Goal: Information Seeking & Learning: Compare options

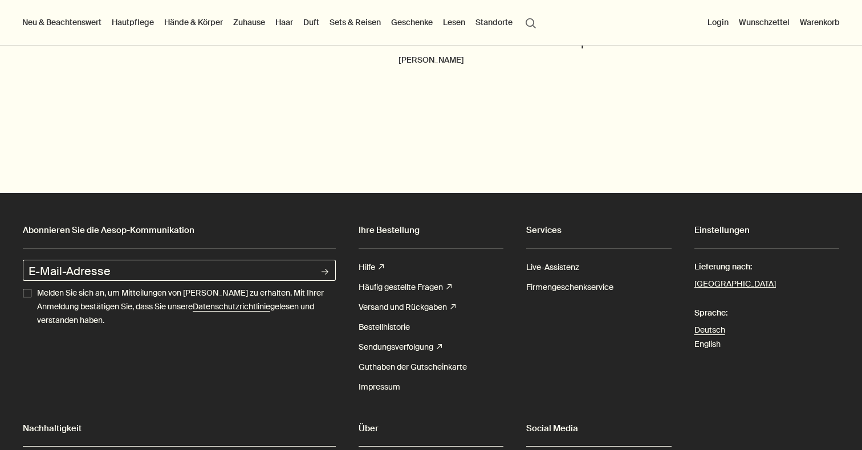
scroll to position [3899, 0]
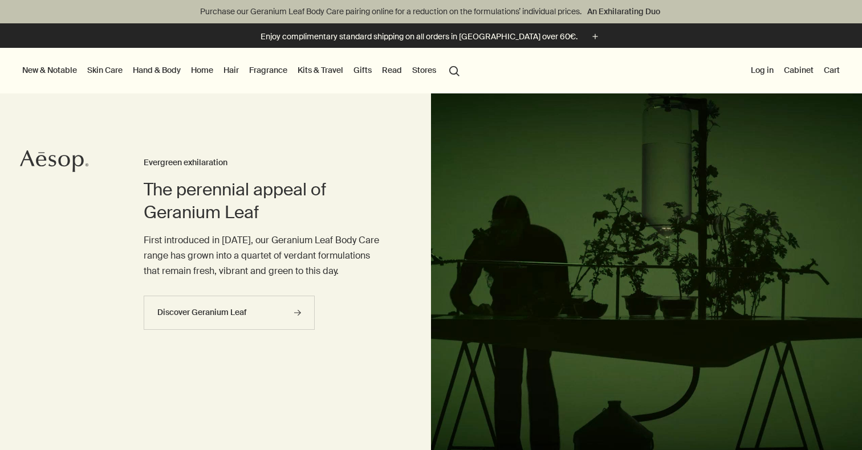
click at [267, 70] on link "Fragrance" at bounding box center [268, 70] width 43 height 15
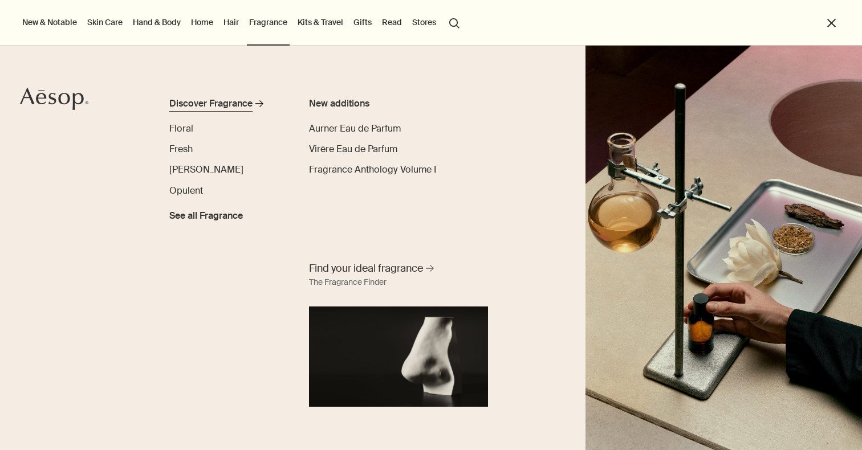
click at [247, 103] on div "Discover Fragrance" at bounding box center [210, 104] width 83 height 14
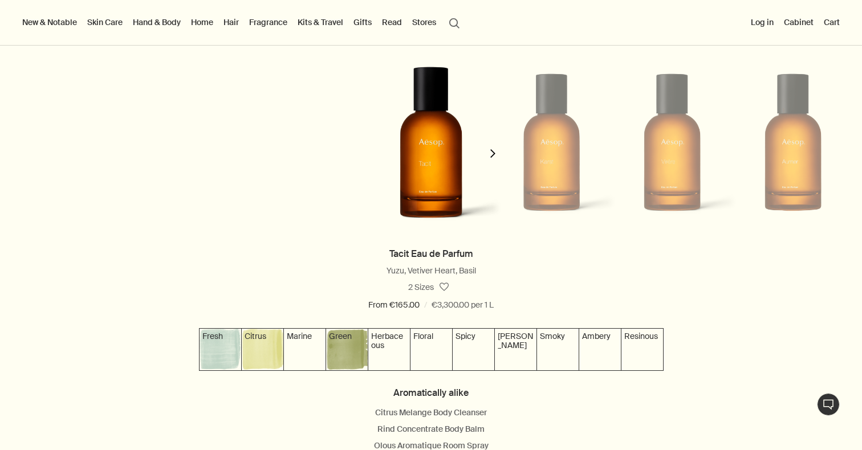
scroll to position [1082, 0]
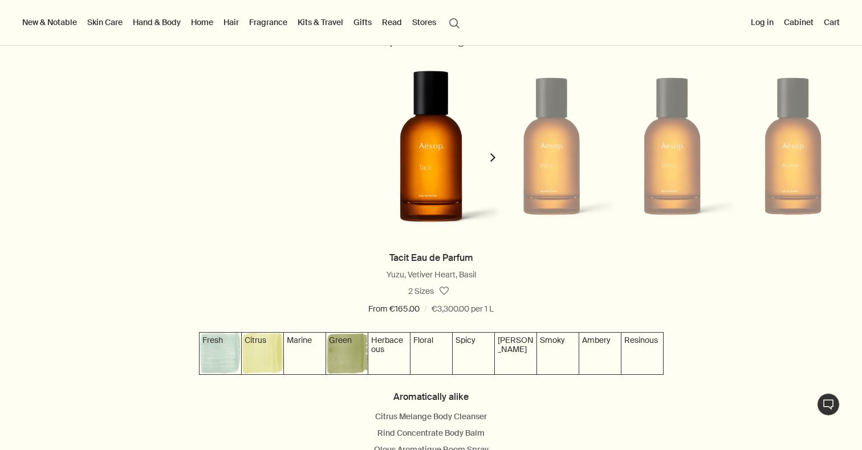
click at [492, 156] on icon "chevron" at bounding box center [493, 157] width 9 height 9
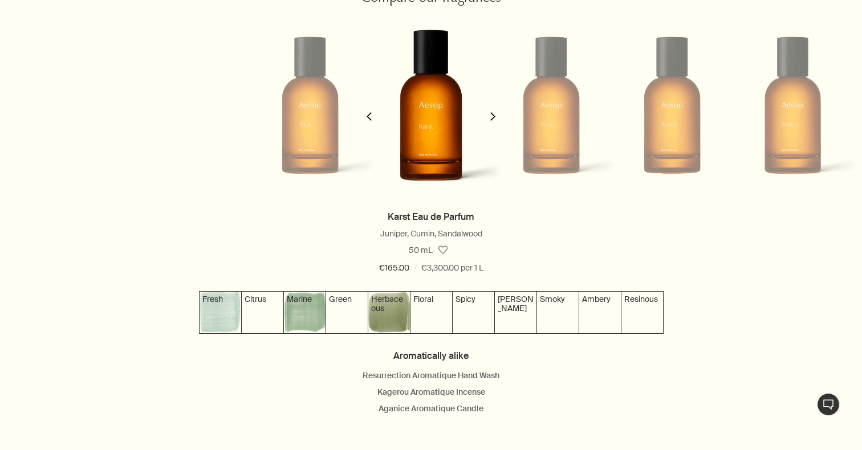
scroll to position [1132, 0]
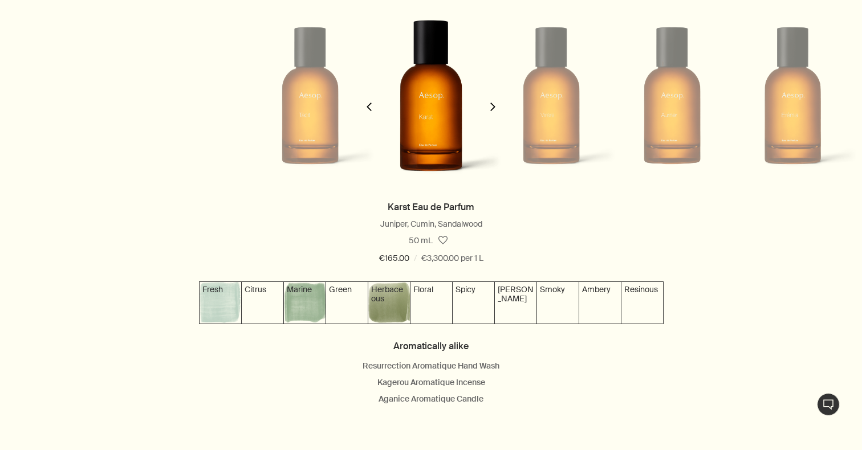
click at [494, 103] on icon "chevron" at bounding box center [493, 107] width 9 height 9
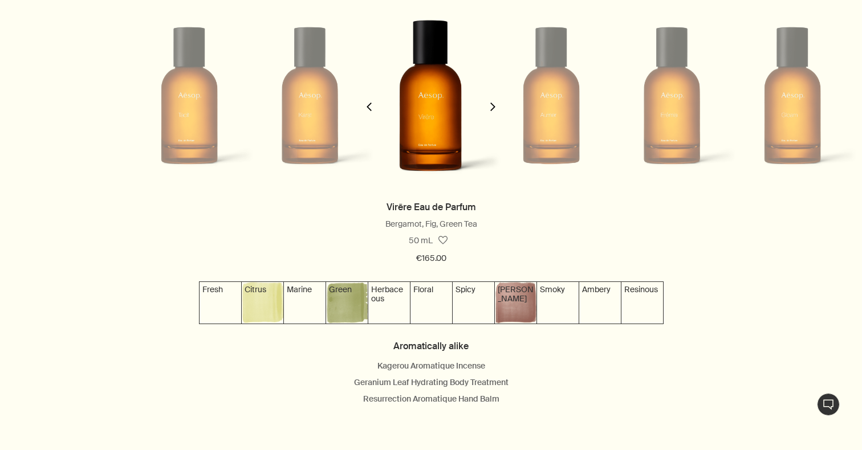
scroll to position [0, 241]
click at [371, 105] on icon "chevron" at bounding box center [369, 107] width 9 height 9
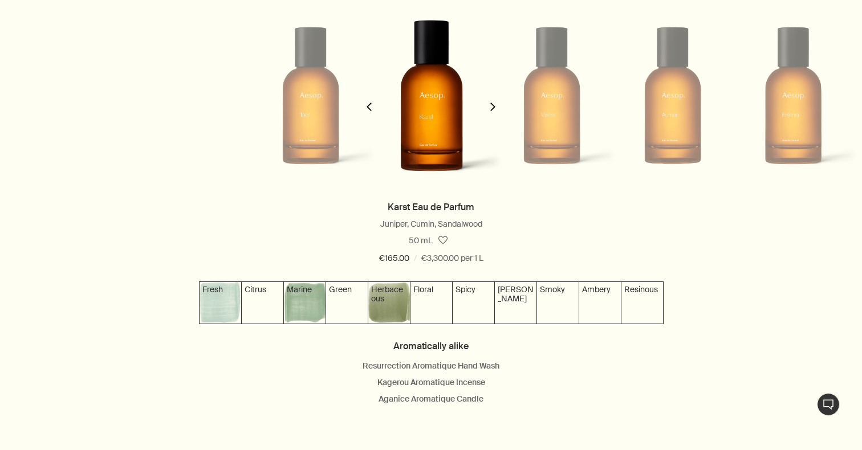
click at [371, 105] on icon "chevron" at bounding box center [369, 107] width 9 height 9
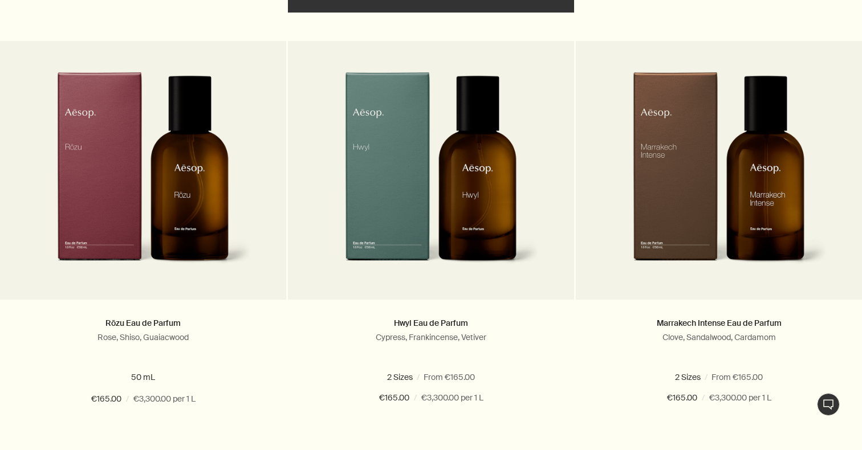
scroll to position [3495, 0]
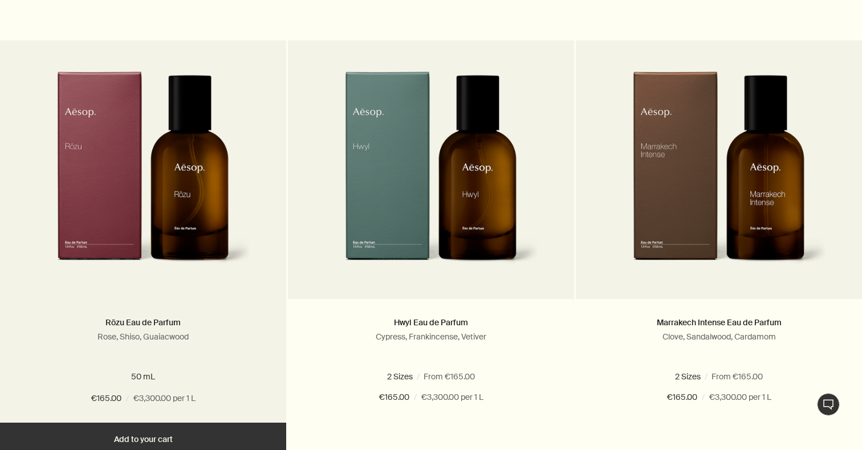
click at [162, 190] on img at bounding box center [143, 176] width 216 height 211
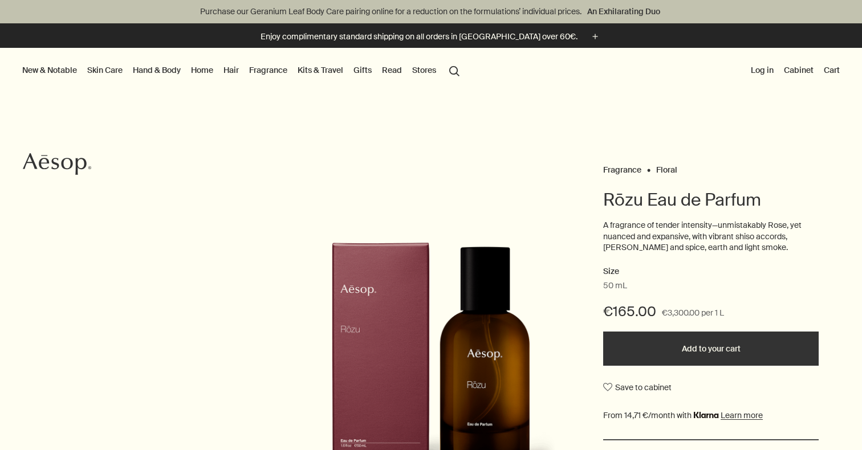
click at [454, 74] on button "search Search" at bounding box center [454, 70] width 21 height 22
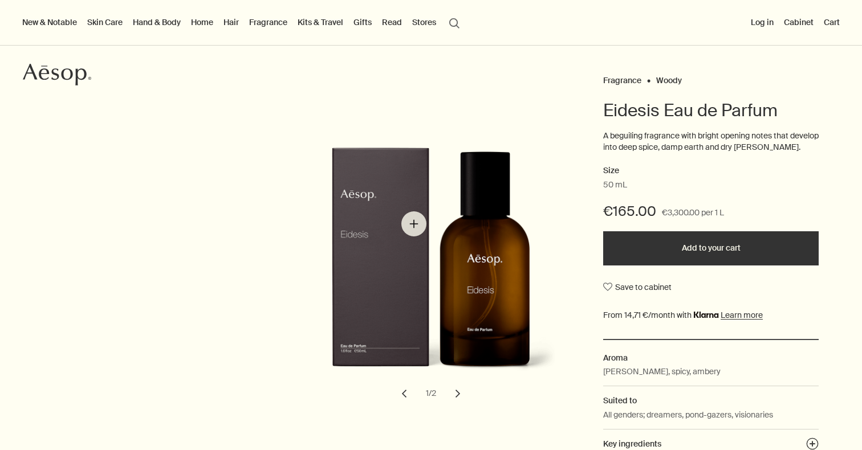
scroll to position [62, 0]
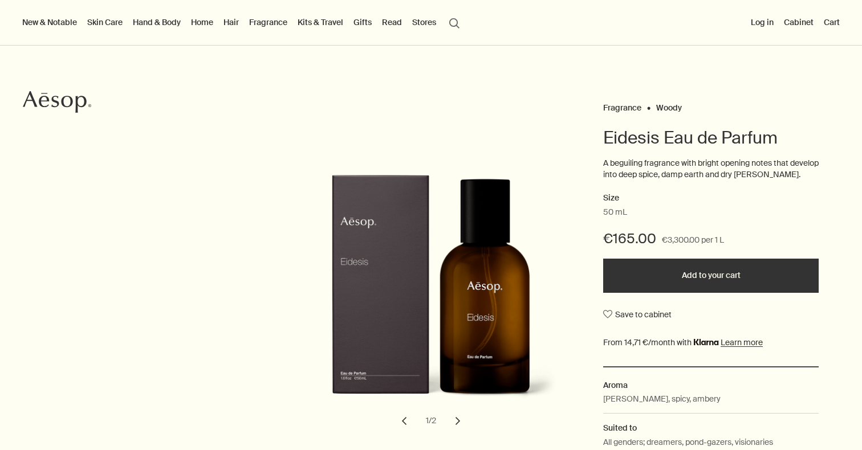
click at [455, 23] on button "search Search" at bounding box center [454, 22] width 21 height 22
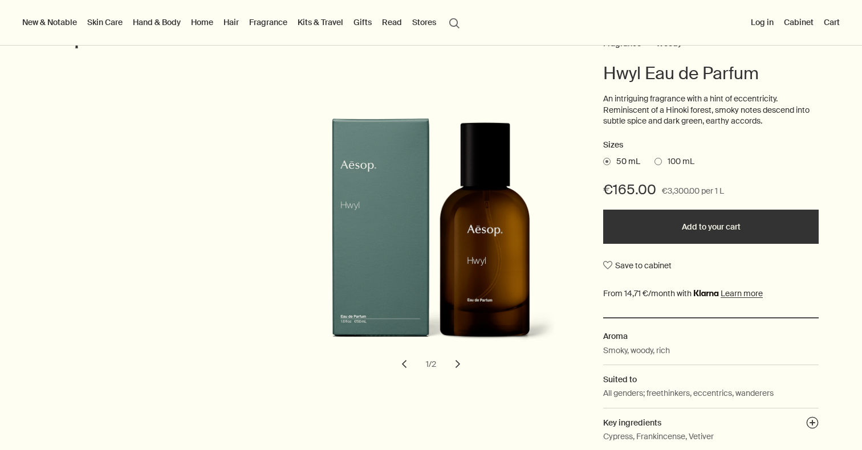
scroll to position [102, 0]
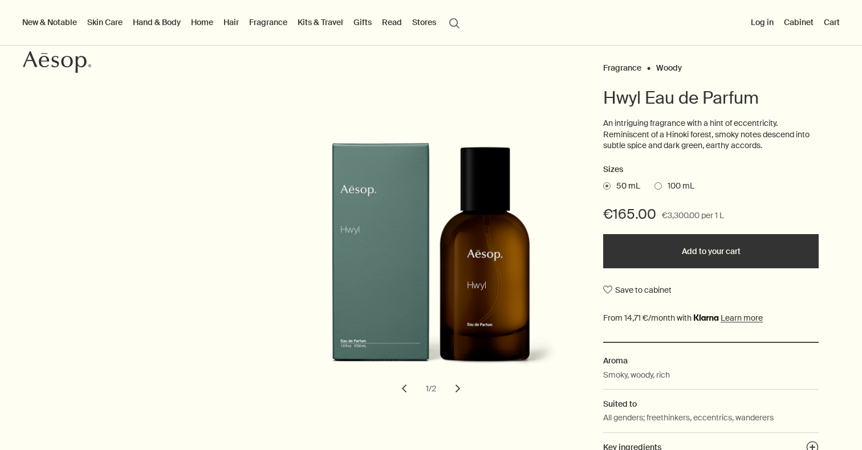
click at [455, 17] on button "search Search" at bounding box center [454, 22] width 21 height 22
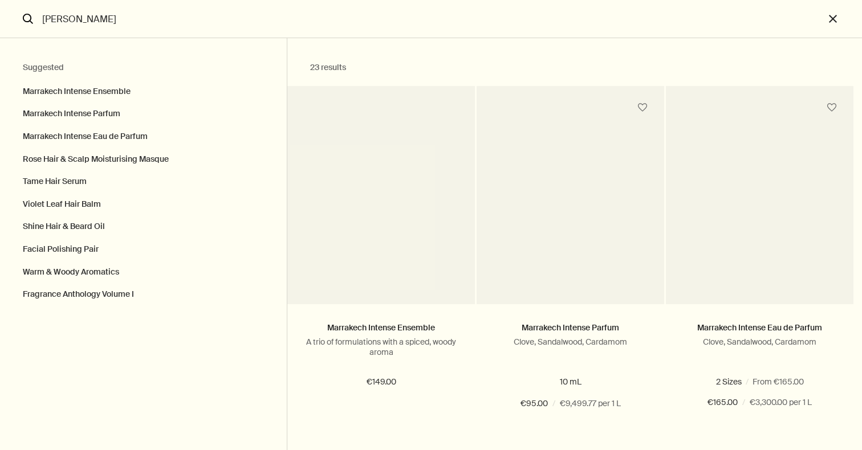
type input "marrak"
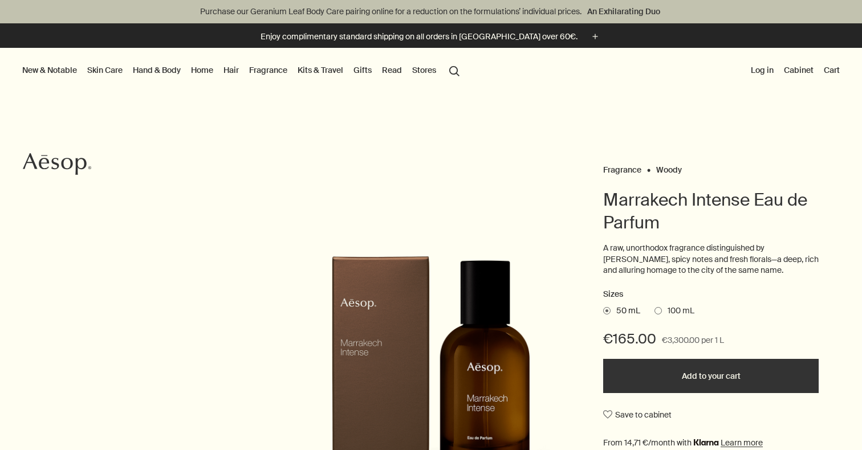
click at [450, 71] on button "search Search" at bounding box center [454, 70] width 21 height 22
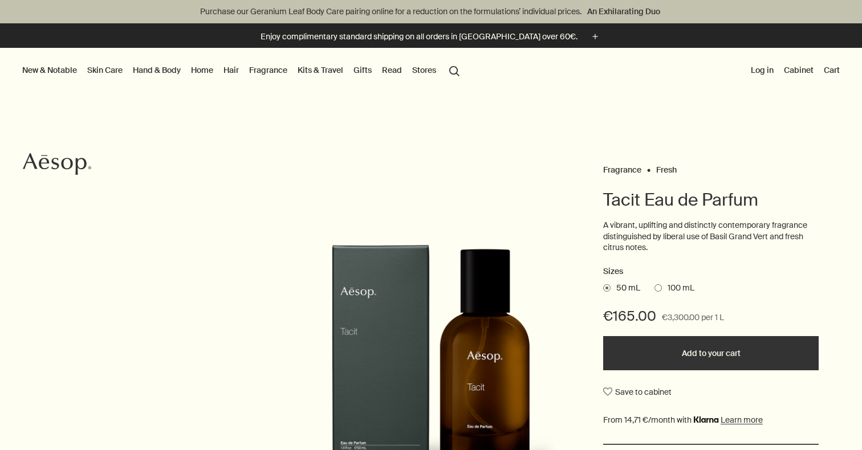
scroll to position [-1, 0]
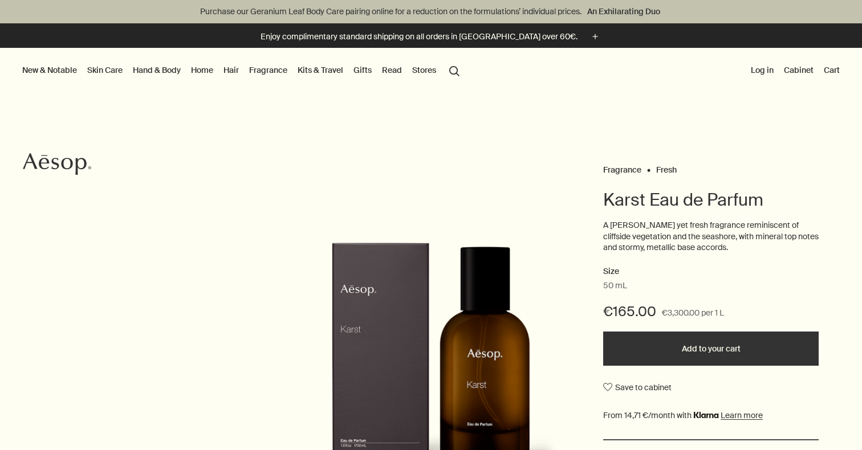
click at [458, 67] on button "search Search" at bounding box center [454, 70] width 21 height 22
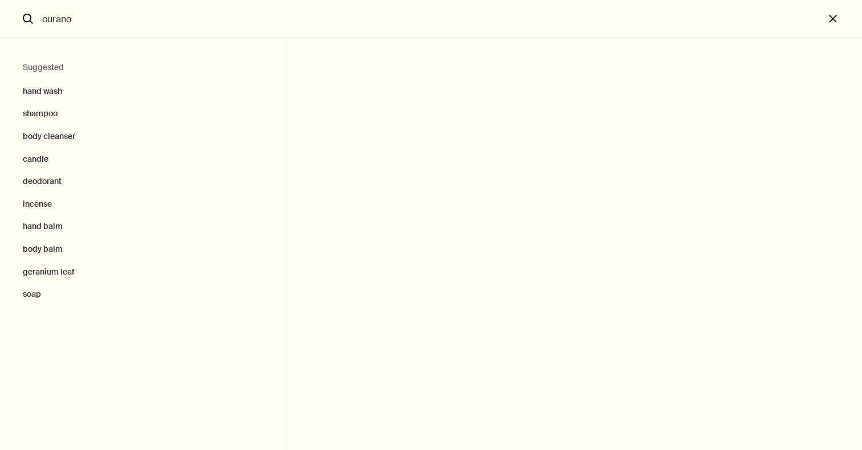
type input "ouranon"
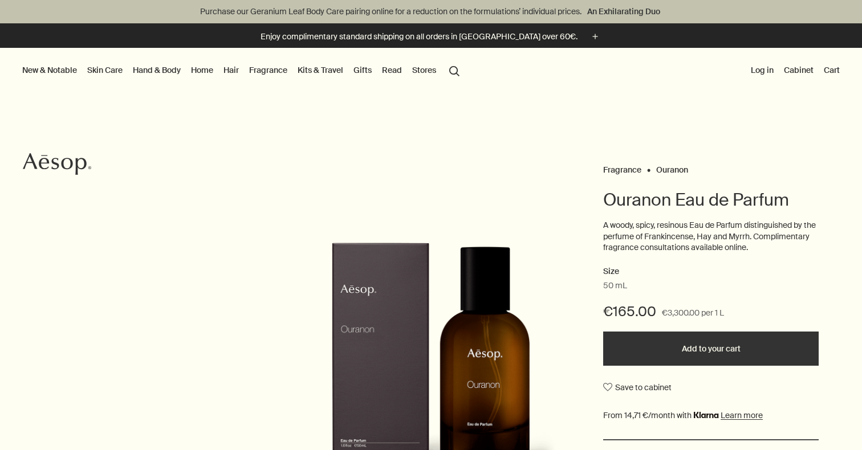
click at [453, 70] on button "search Search" at bounding box center [454, 70] width 21 height 22
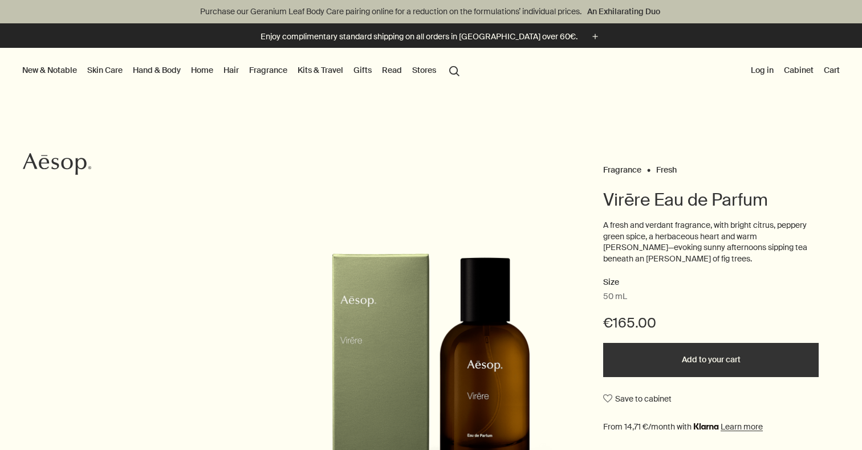
click at [455, 66] on button "search Search" at bounding box center [454, 70] width 21 height 22
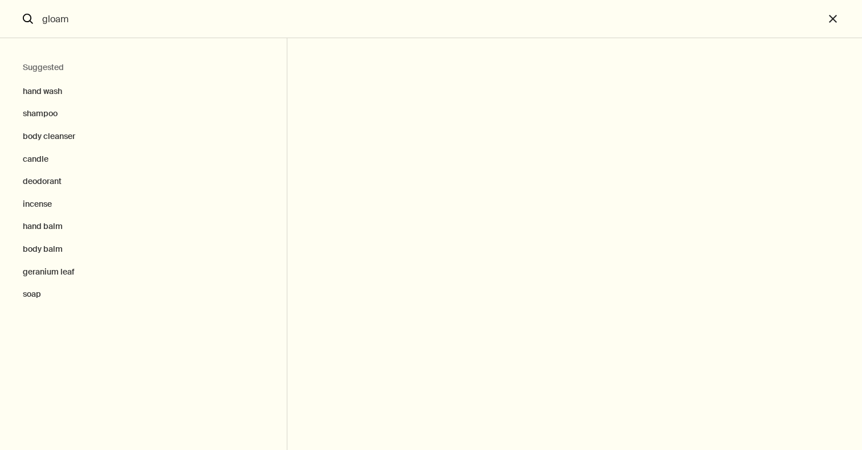
type input "gloam"
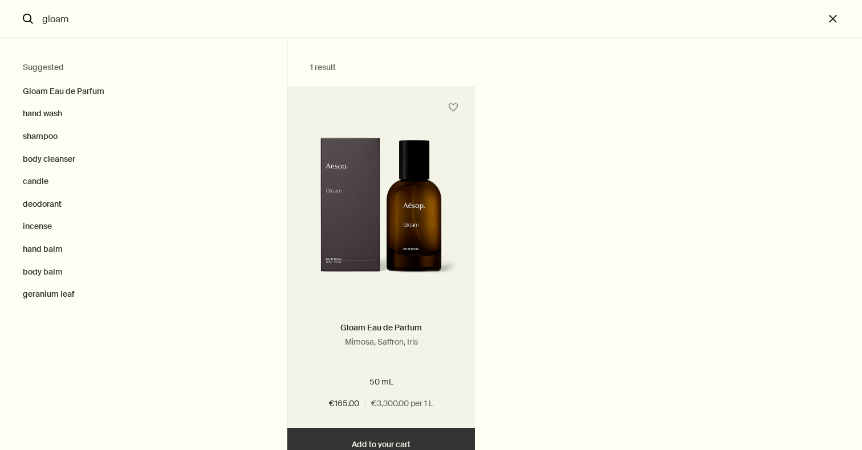
click at [344, 175] on img "Search" at bounding box center [380, 211] width 153 height 149
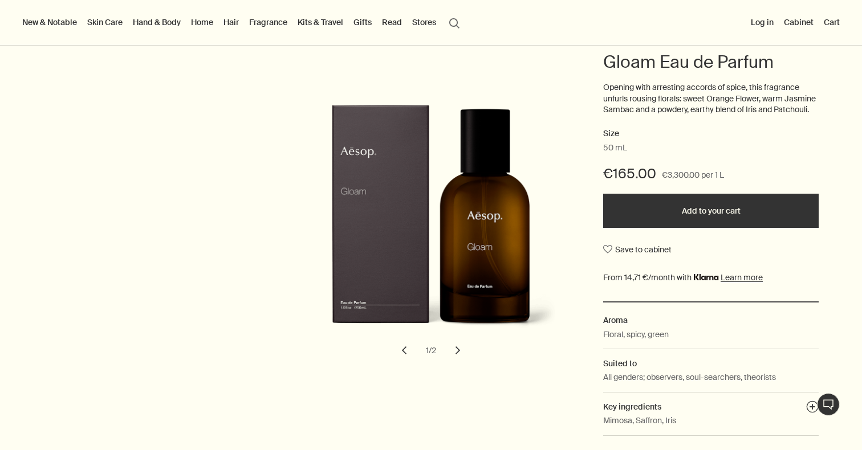
scroll to position [137, 0]
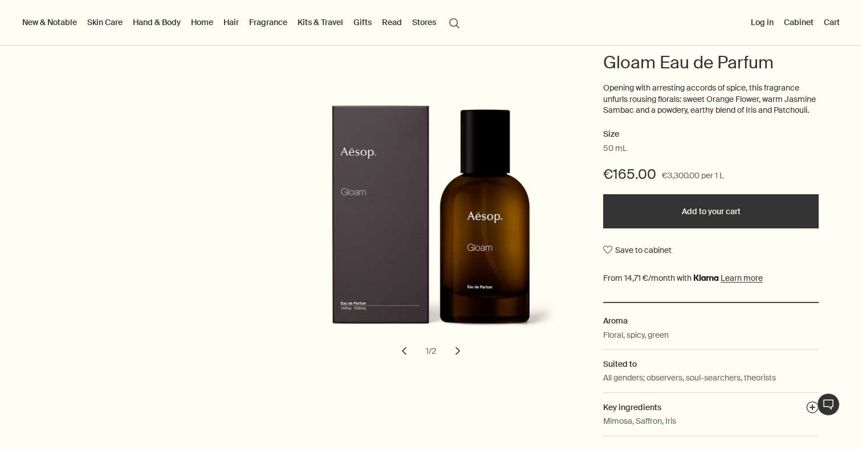
click at [454, 22] on button "search Search" at bounding box center [454, 22] width 21 height 22
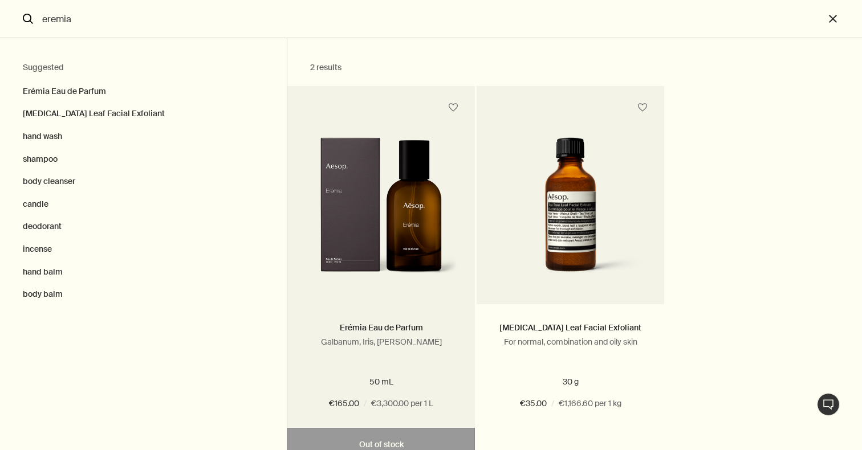
type input "eremia"
click at [415, 194] on img "Search" at bounding box center [380, 211] width 153 height 149
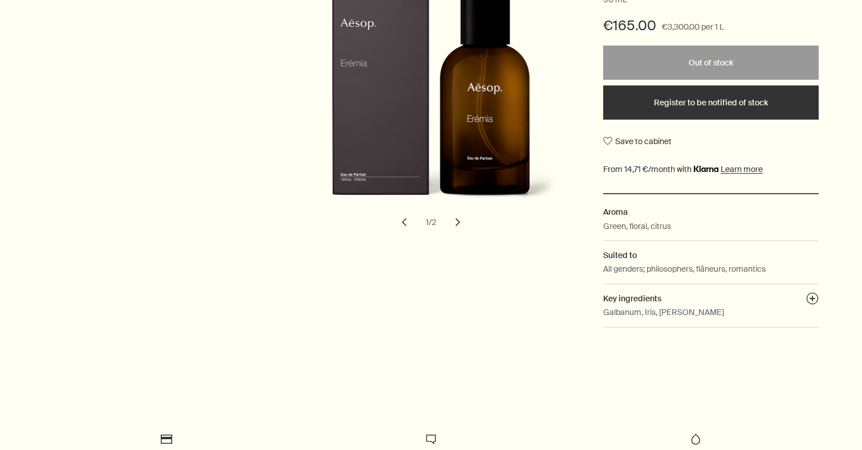
scroll to position [287, 0]
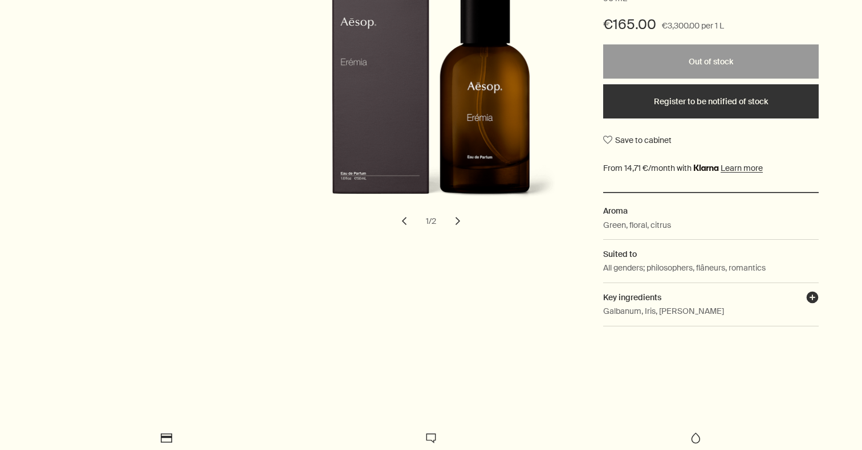
click at [817, 294] on button "plusAndCloseWithCircle" at bounding box center [812, 299] width 13 height 16
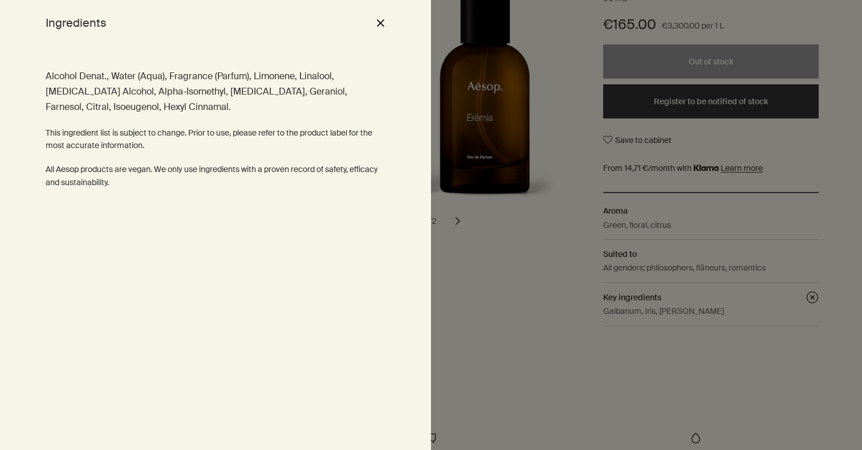
click at [385, 27] on button "close" at bounding box center [380, 22] width 14 height 19
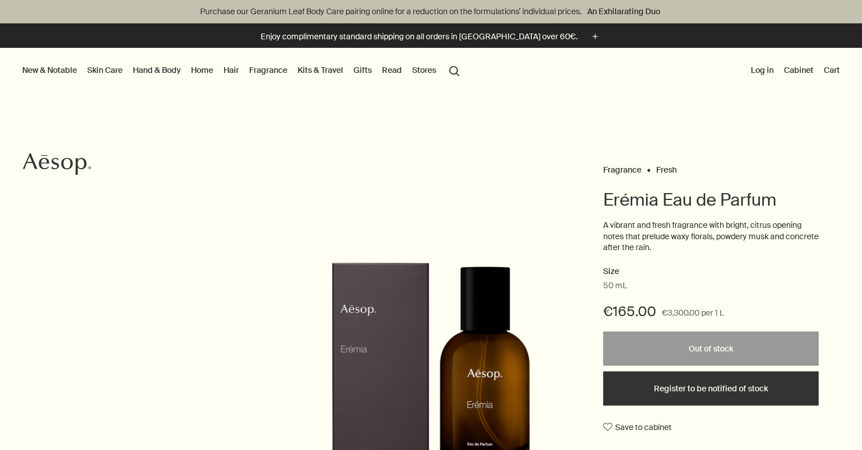
scroll to position [0, 0]
click at [453, 71] on button "search Search" at bounding box center [454, 70] width 21 height 22
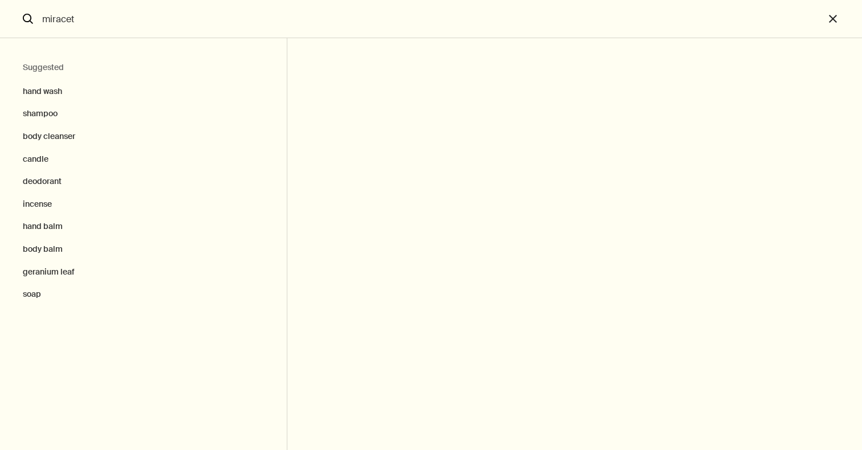
type input "miraceti"
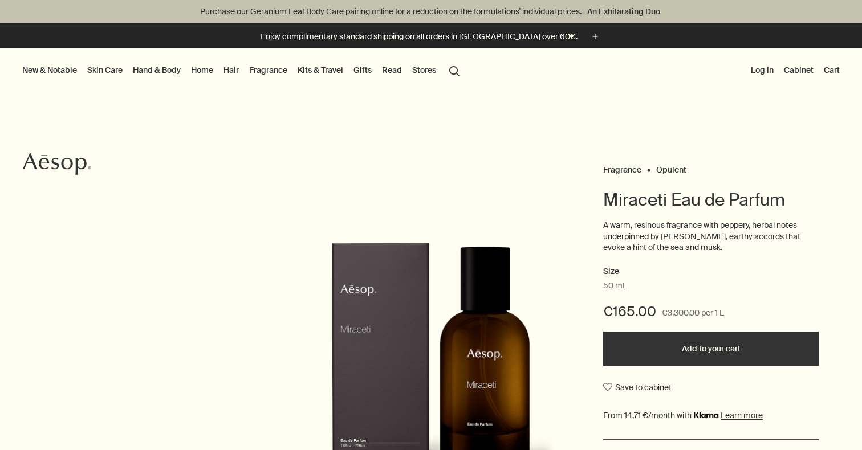
click at [453, 72] on button "search Search" at bounding box center [454, 70] width 21 height 22
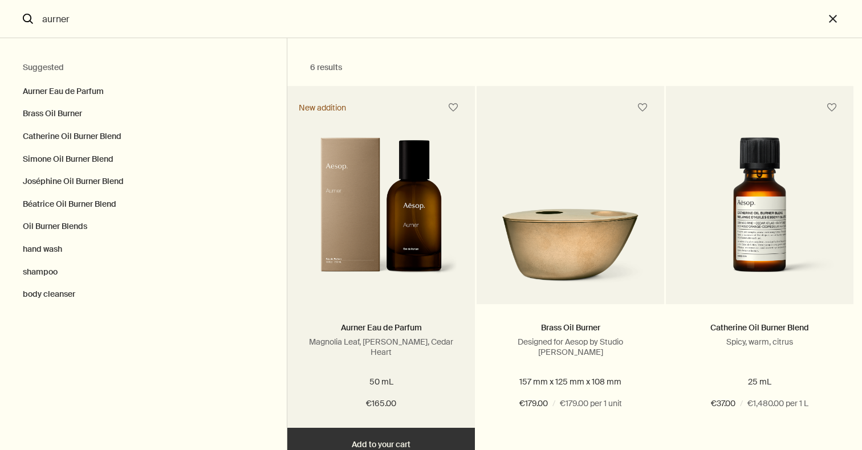
type input "aurner"
click at [409, 198] on img "Search" at bounding box center [380, 211] width 153 height 149
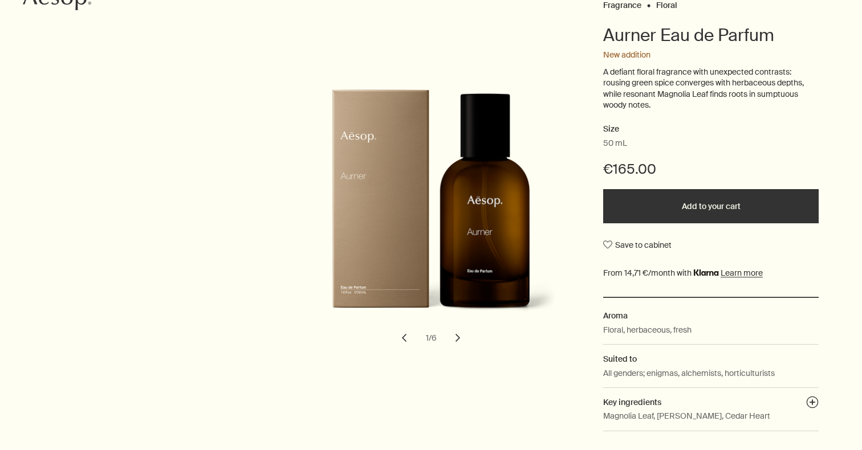
scroll to position [170, 0]
